Goal: Complete application form: Complete application form

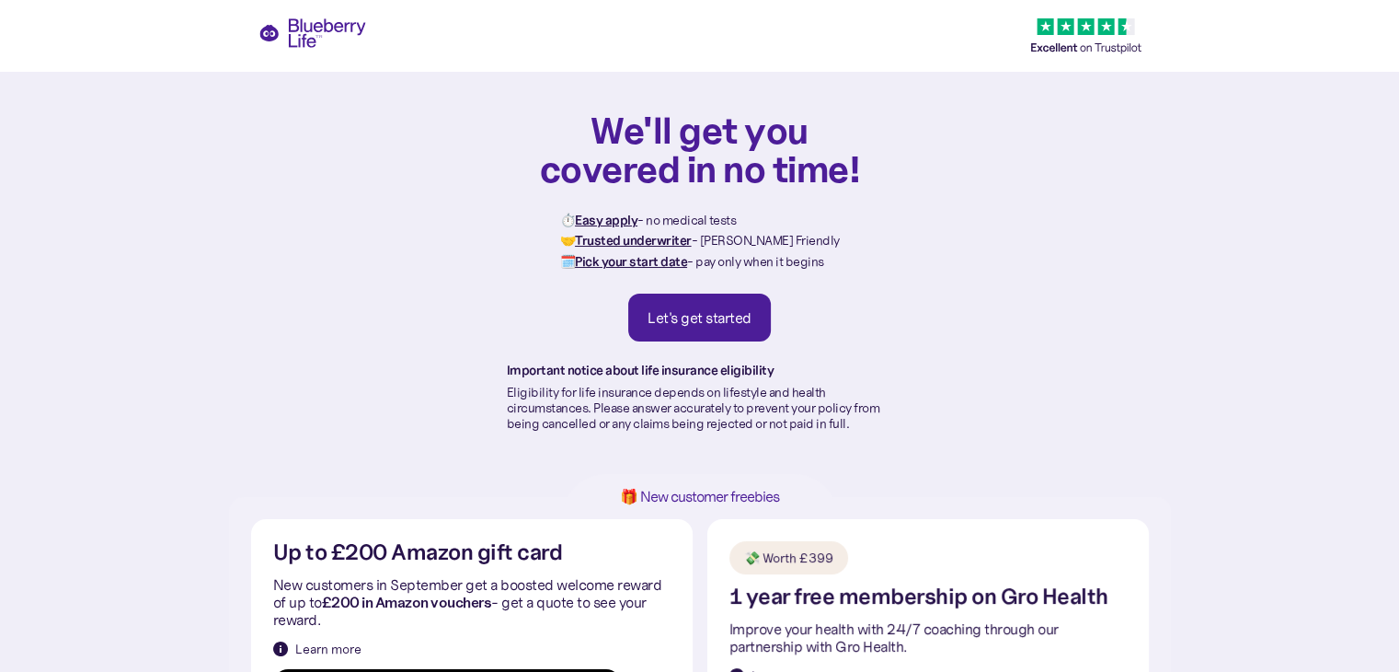
click at [729, 313] on div "Let's get started" at bounding box center [700, 317] width 104 height 18
